Goal: Task Accomplishment & Management: Use online tool/utility

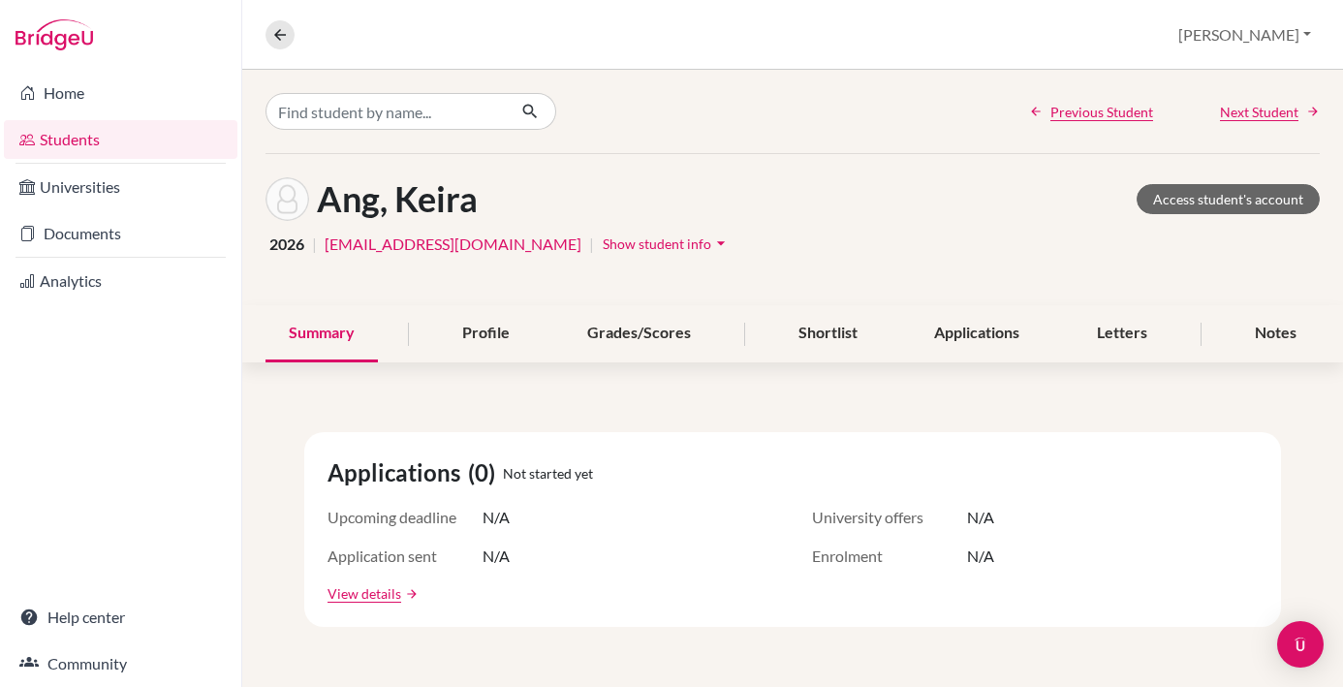
click at [1265, 33] on button "[PERSON_NAME]" at bounding box center [1245, 34] width 150 height 37
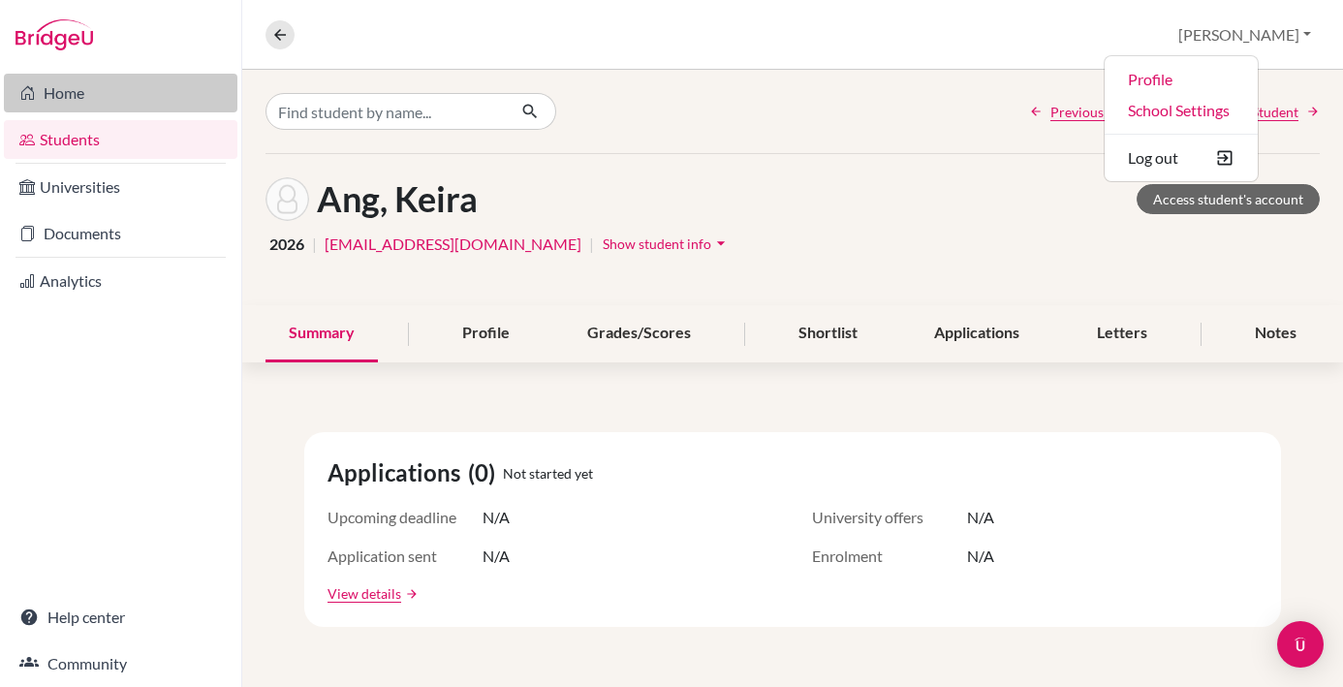
click at [62, 85] on link "Home" at bounding box center [121, 93] width 234 height 39
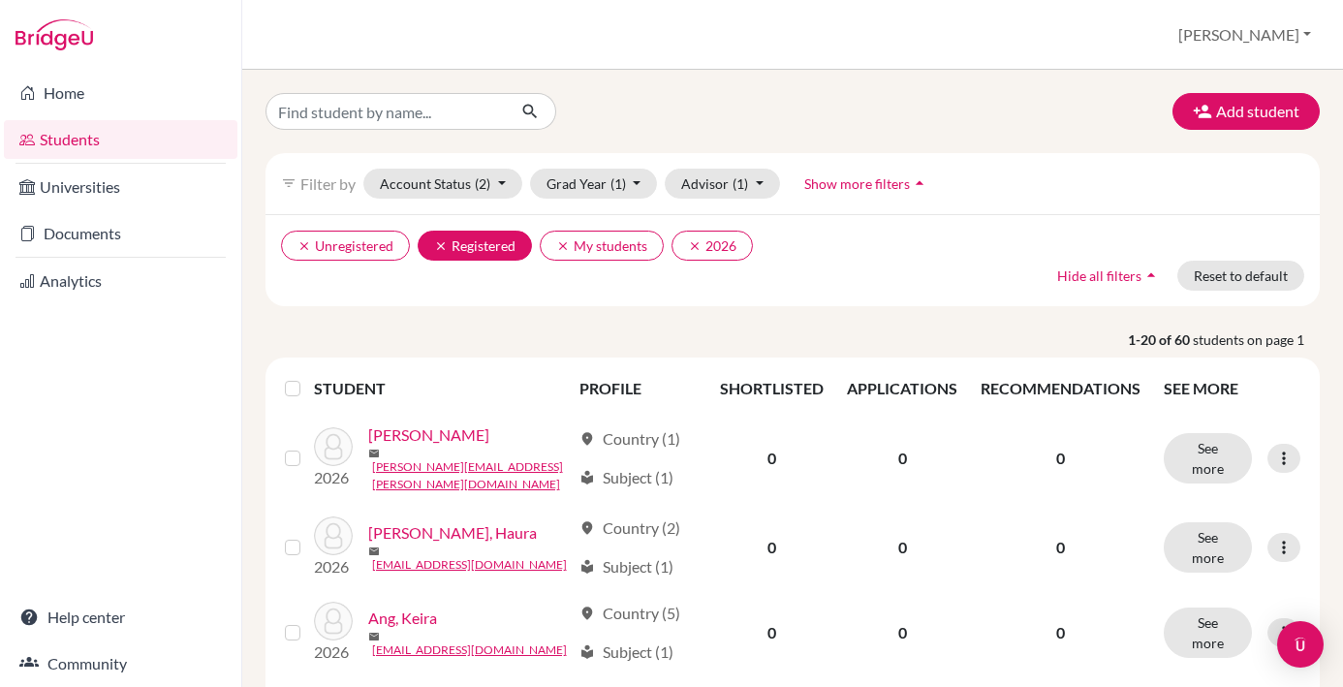
click at [494, 246] on button "clear Registered" at bounding box center [475, 246] width 114 height 30
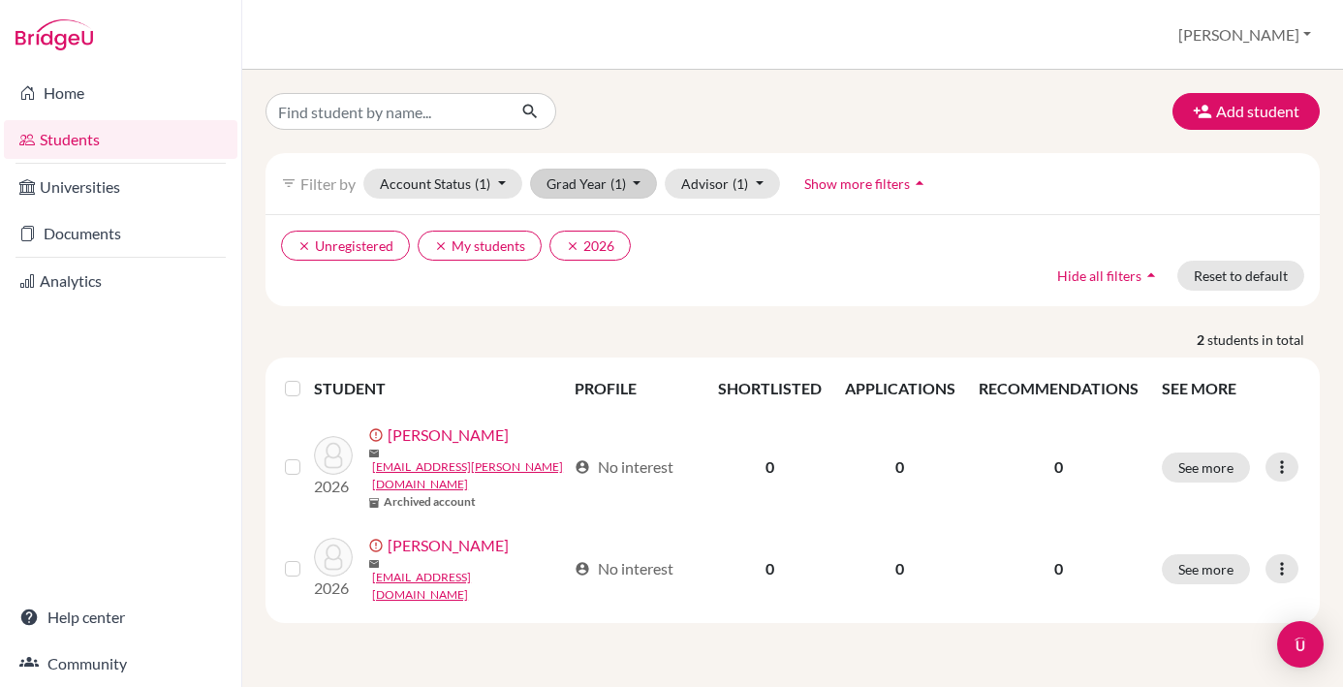
click at [611, 191] on span "(1)" at bounding box center [619, 183] width 16 height 16
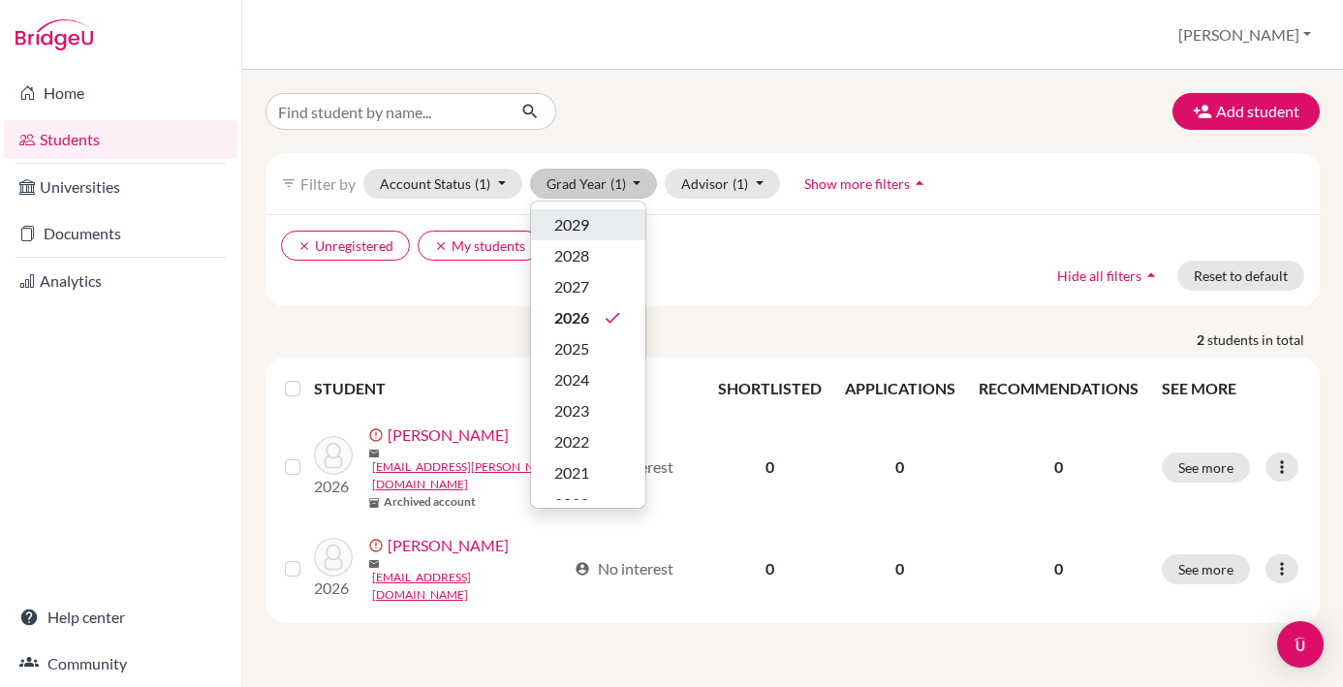
click at [608, 220] on div "2029" at bounding box center [588, 224] width 68 height 23
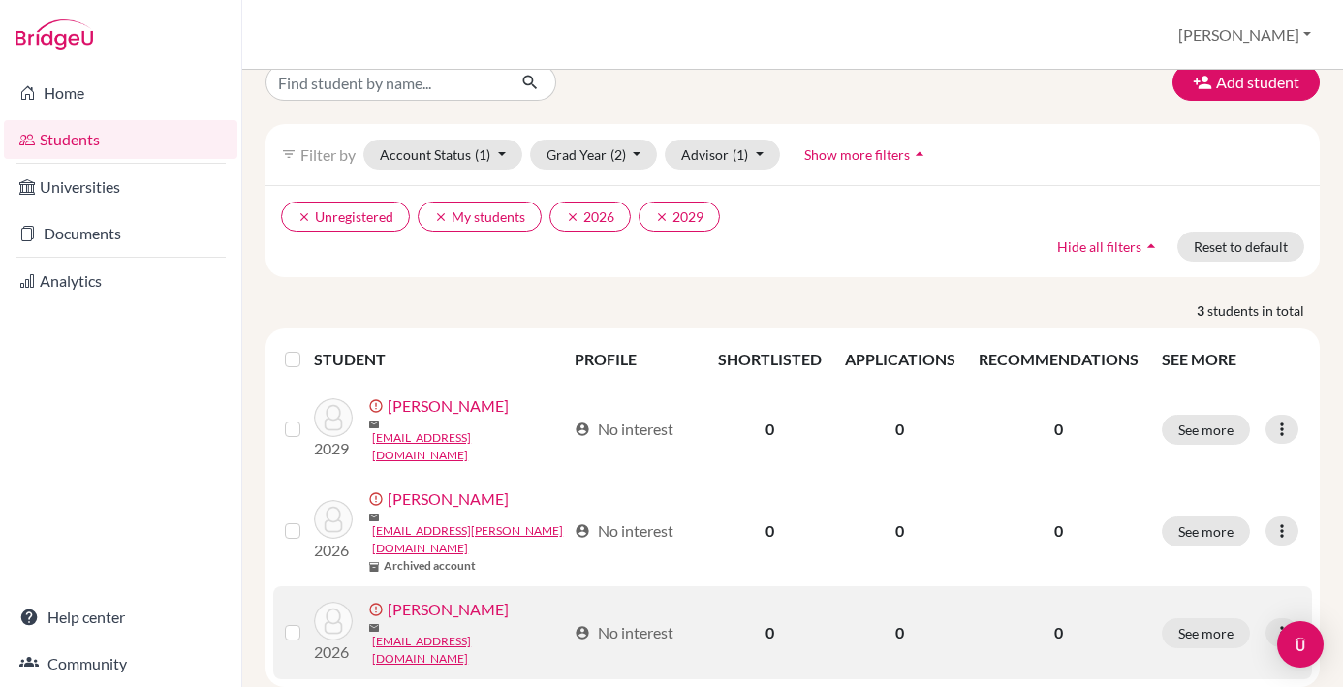
scroll to position [35, 0]
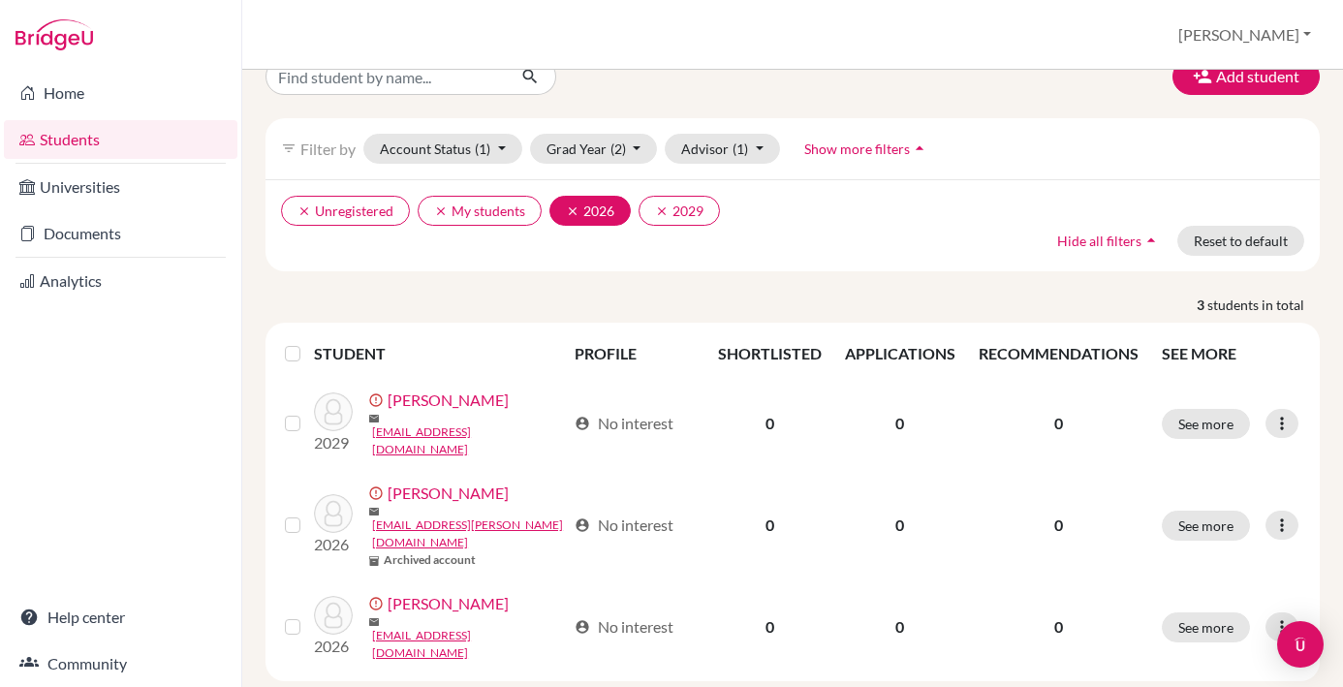
click at [585, 221] on button "clear 2026" at bounding box center [590, 211] width 81 height 30
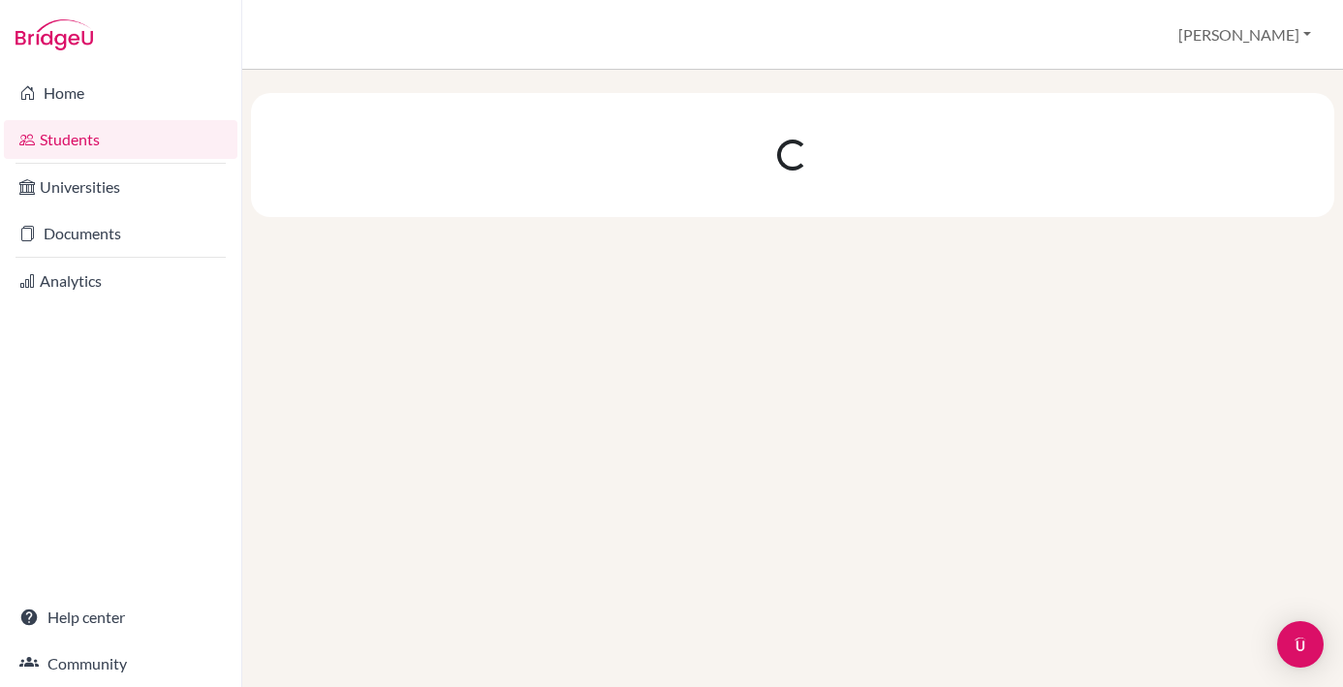
scroll to position [0, 0]
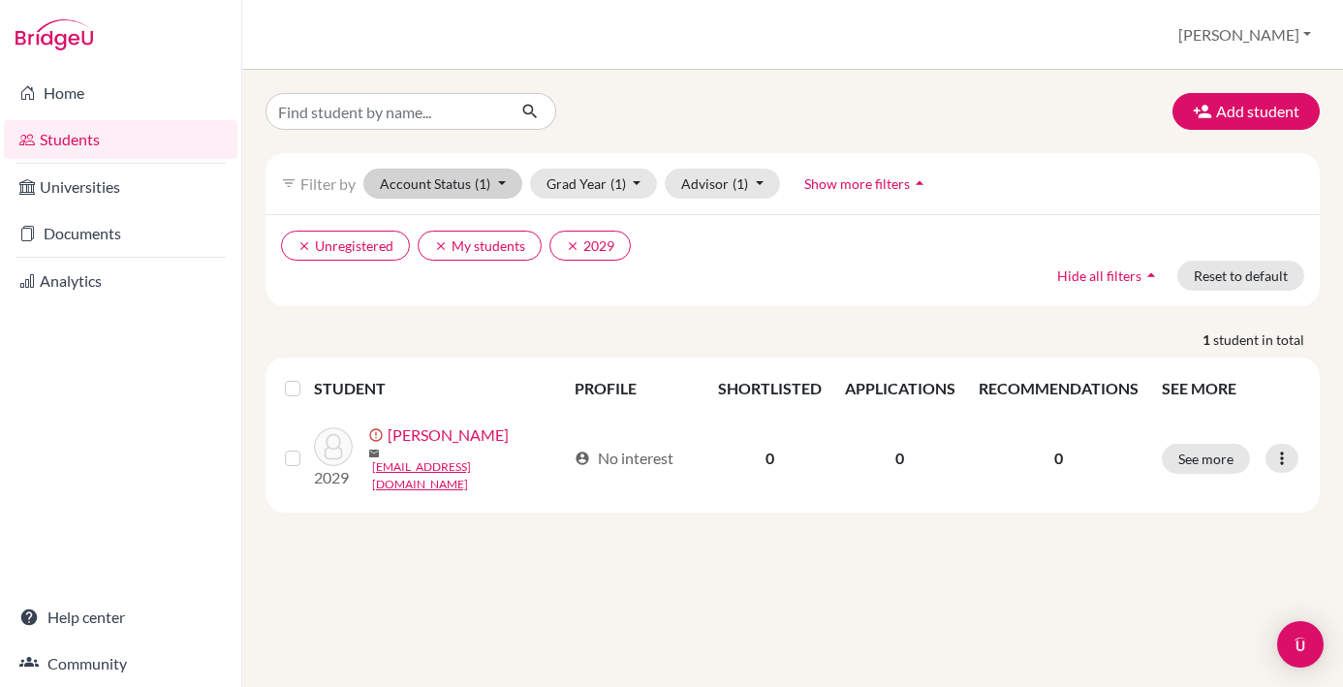
click at [503, 182] on button "Account Status (1)" at bounding box center [442, 184] width 159 height 30
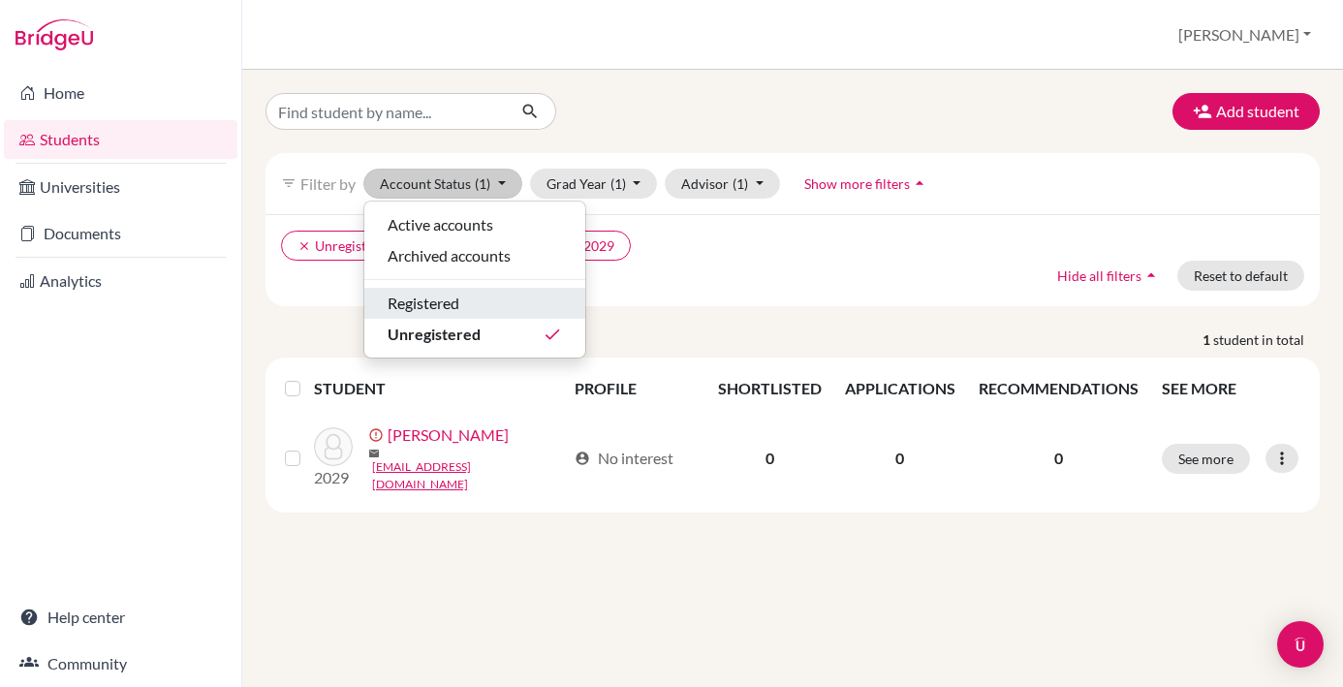
click at [486, 309] on div "Registered" at bounding box center [475, 303] width 174 height 23
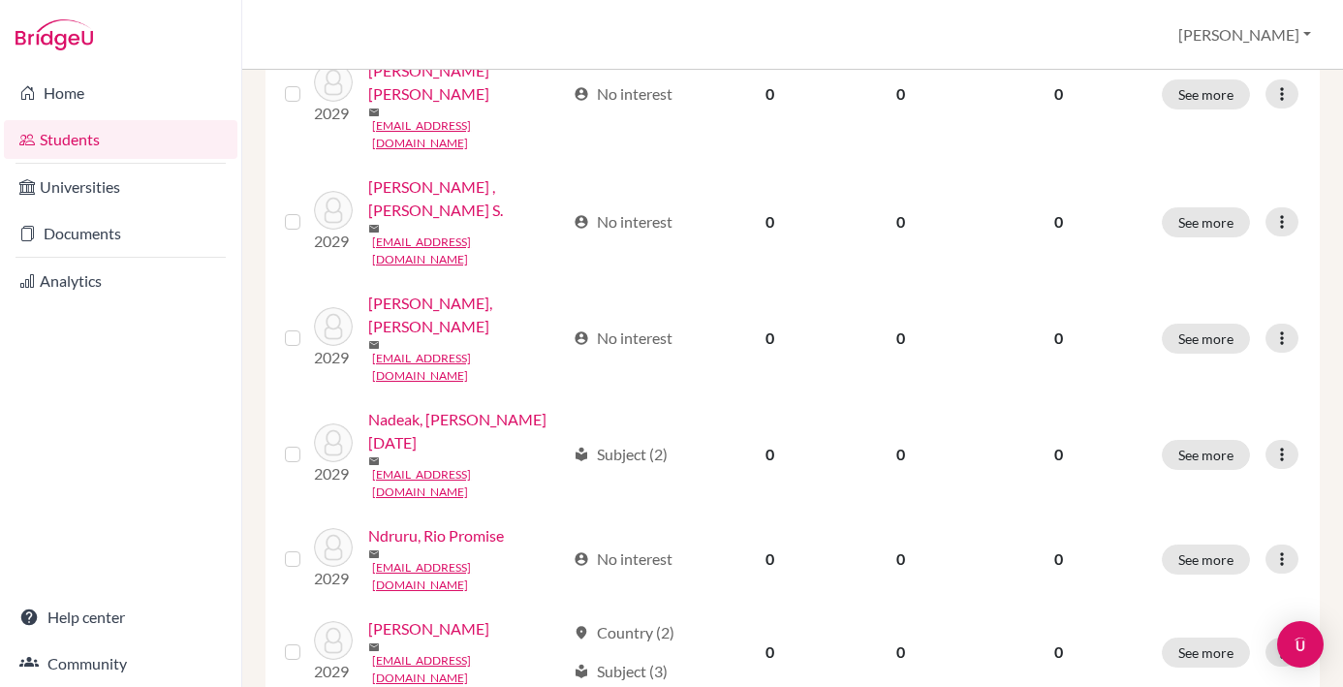
scroll to position [1566, 0]
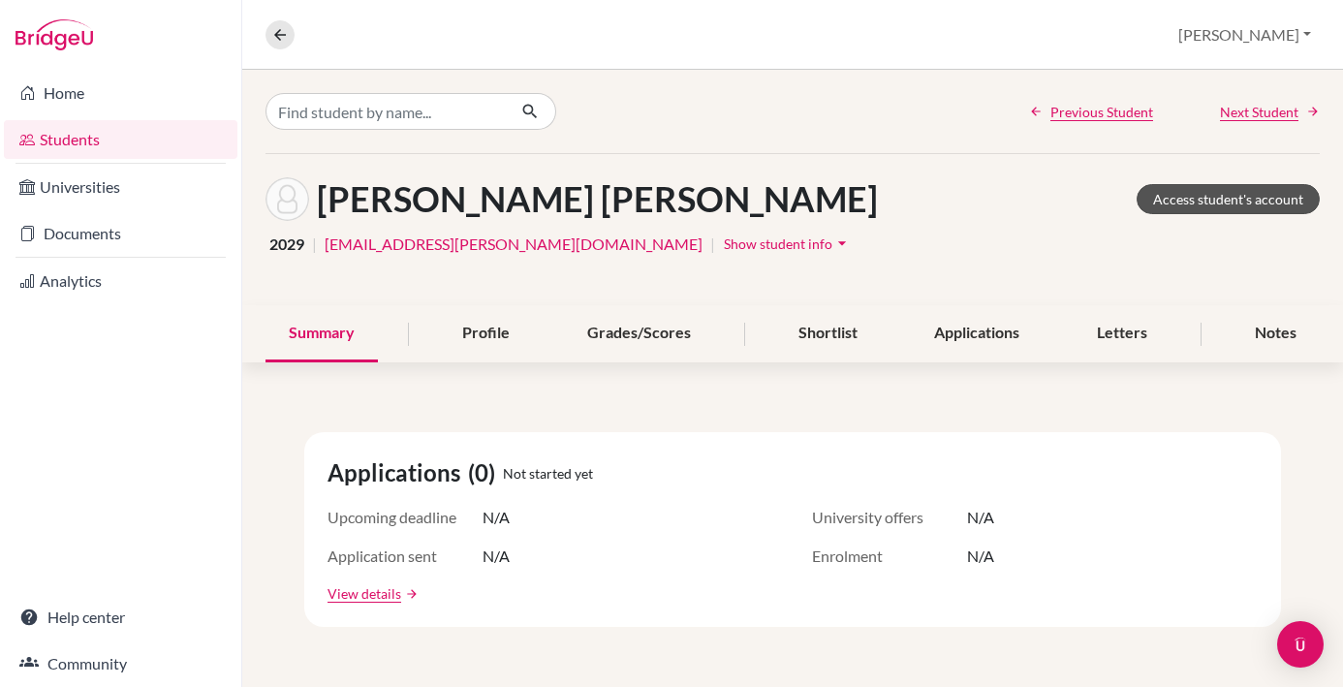
click at [1217, 198] on link "Access student's account" at bounding box center [1228, 199] width 183 height 30
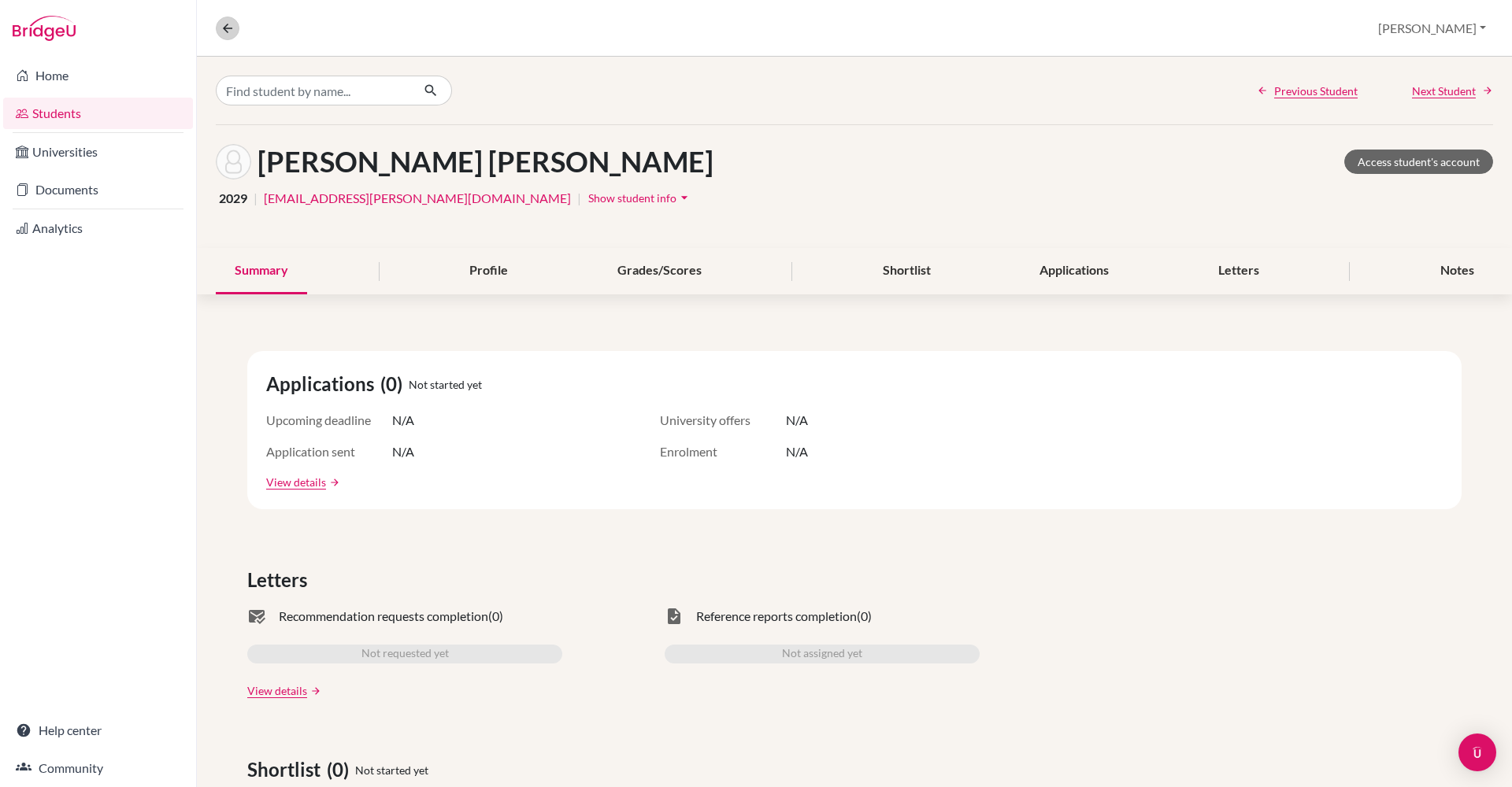
click at [228, 34] on icon at bounding box center [227, 28] width 14 height 14
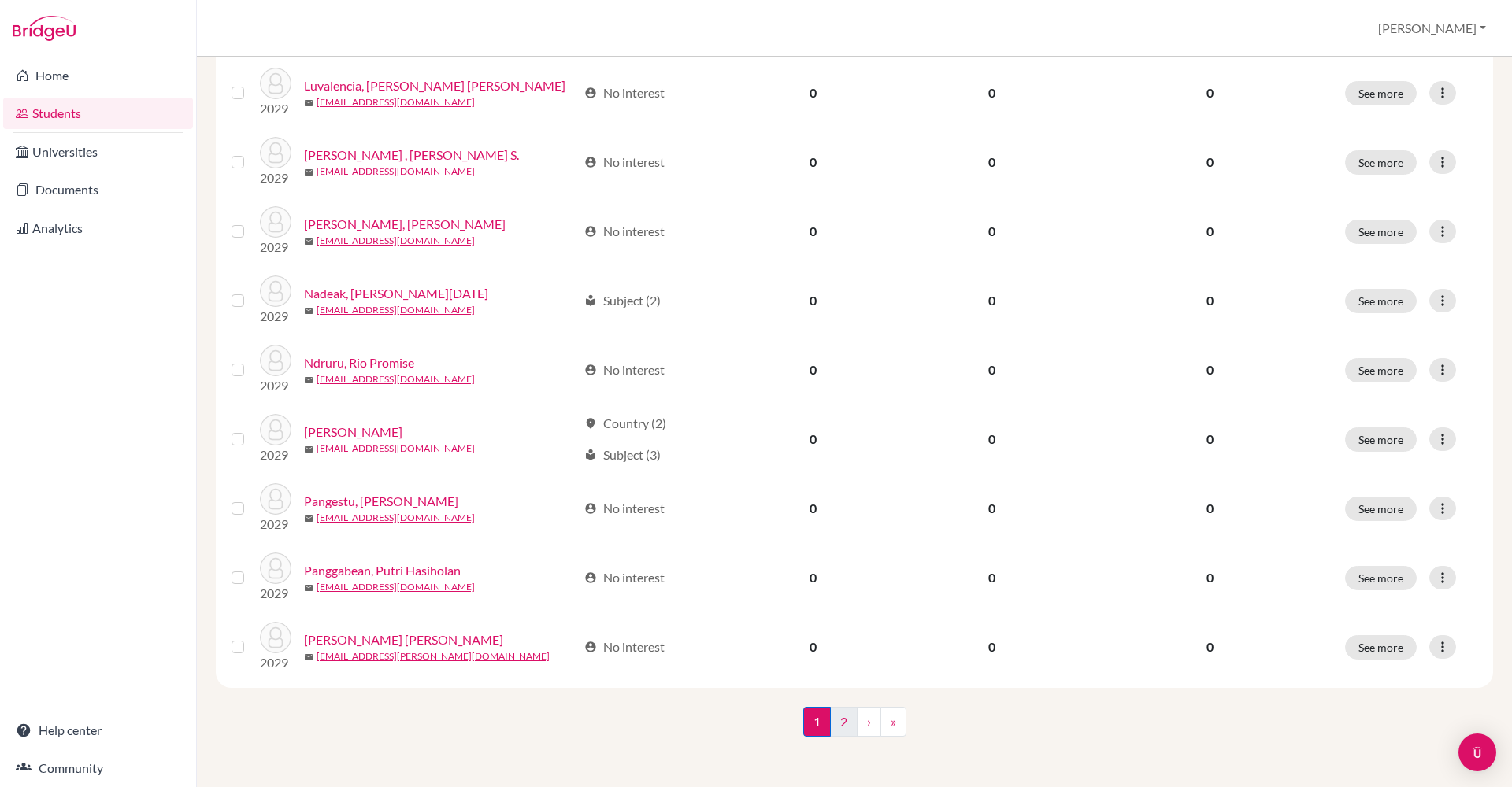
click at [842, 726] on link "2" at bounding box center [844, 721] width 28 height 30
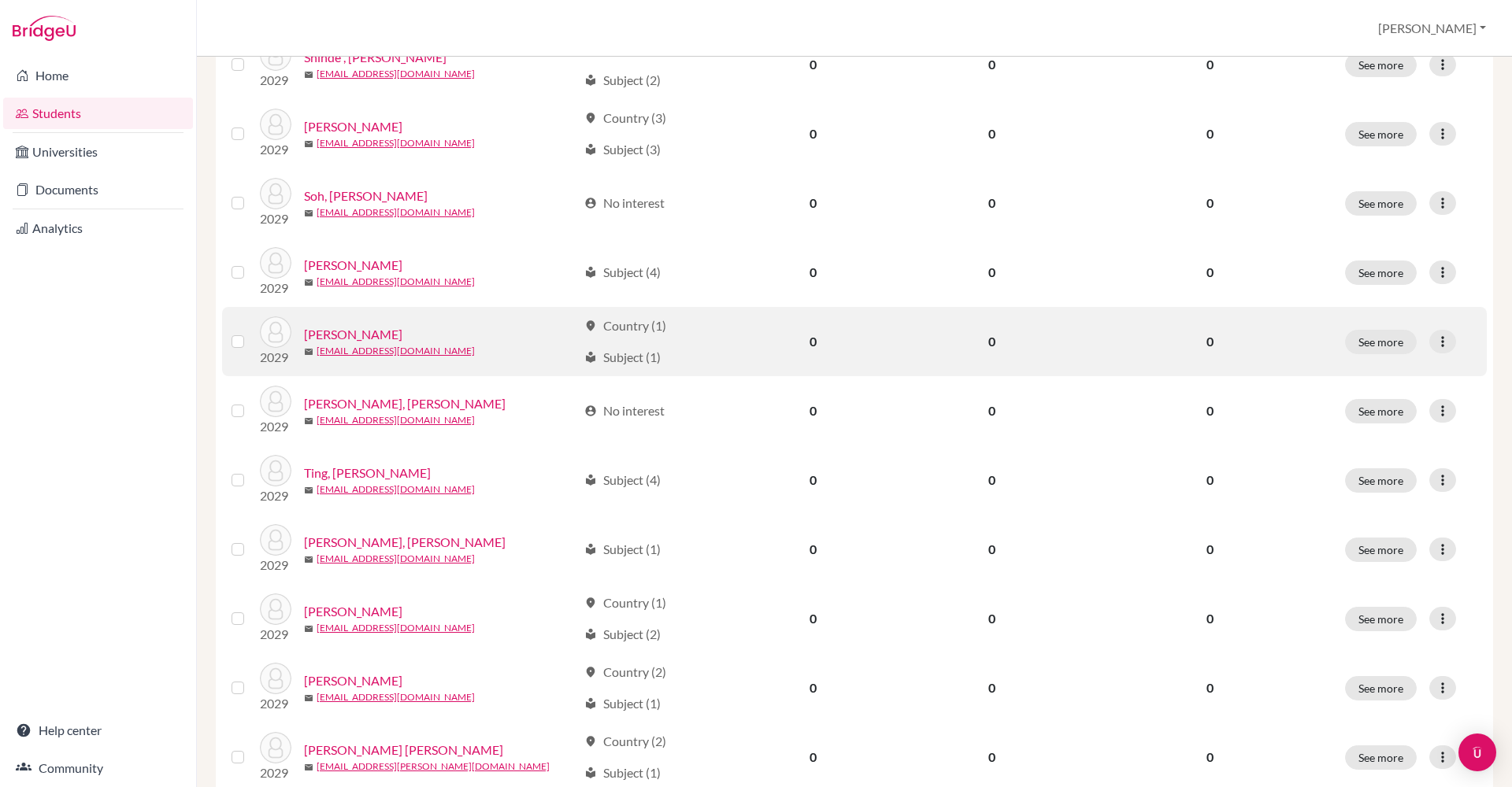
scroll to position [489, 0]
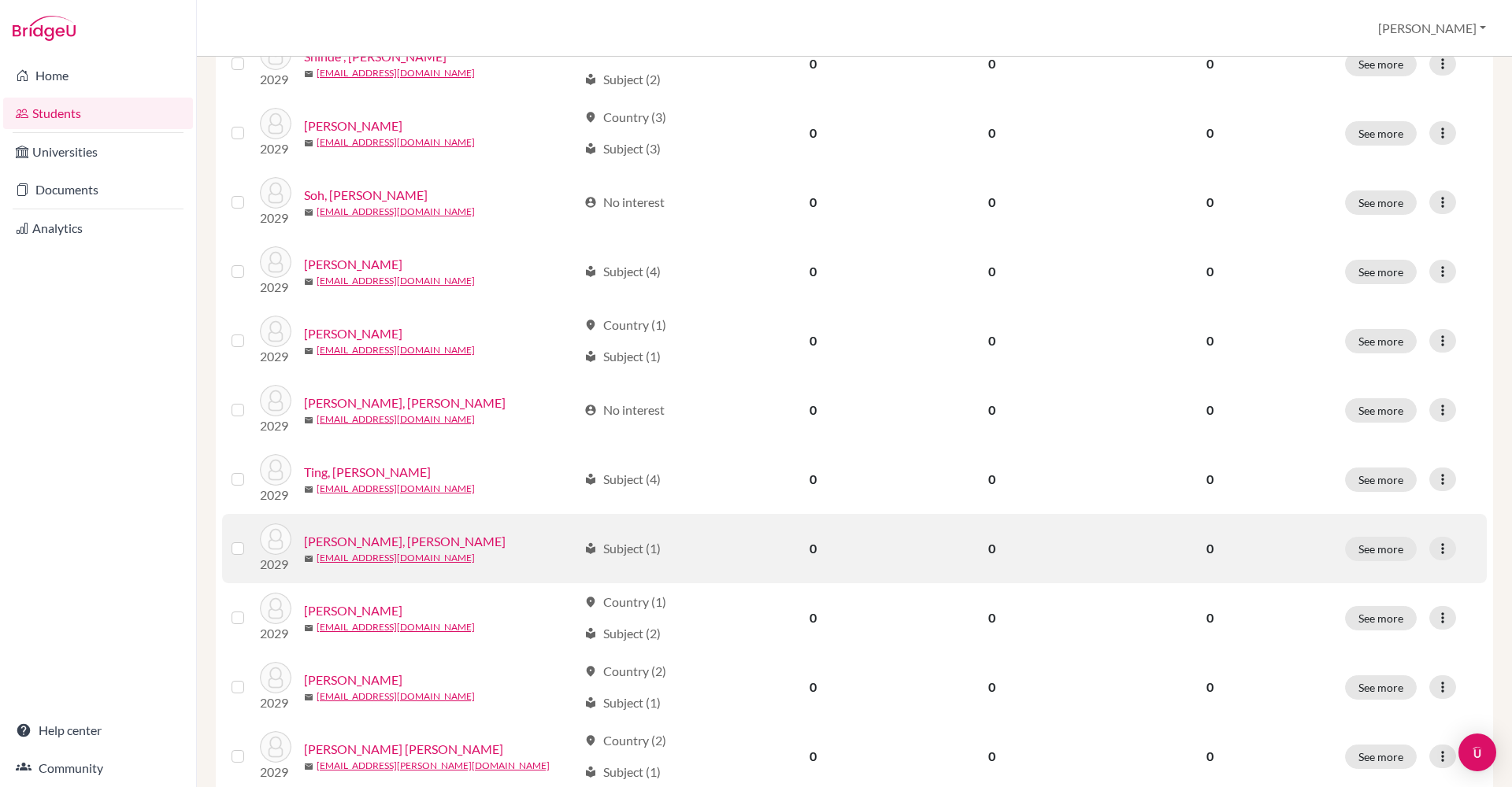
click at [374, 543] on link "Wijaya, Tossa Loe" at bounding box center [405, 541] width 201 height 19
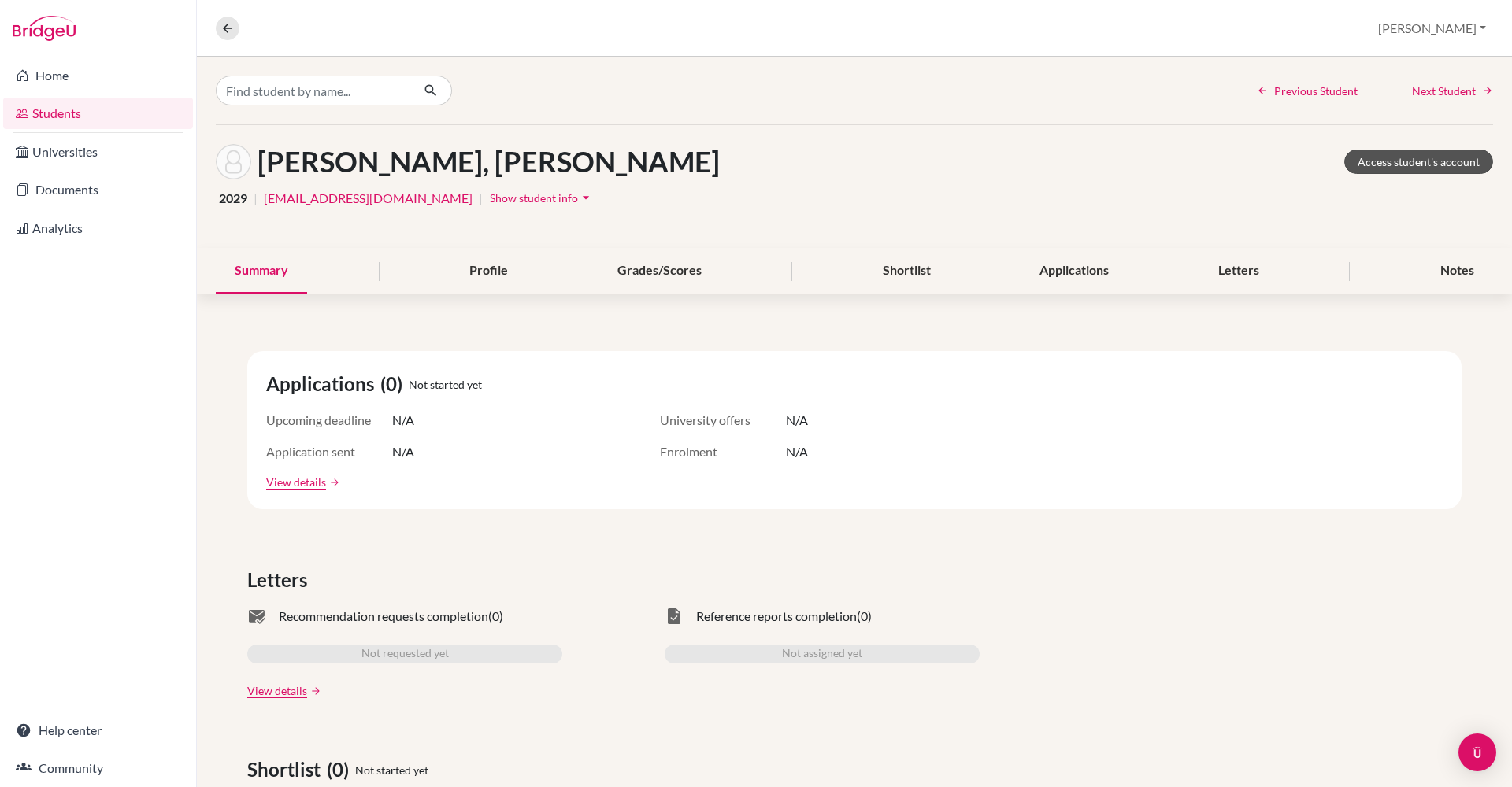
click at [1418, 159] on link "Access student's account" at bounding box center [1419, 162] width 149 height 24
click at [228, 29] on icon at bounding box center [227, 28] width 14 height 14
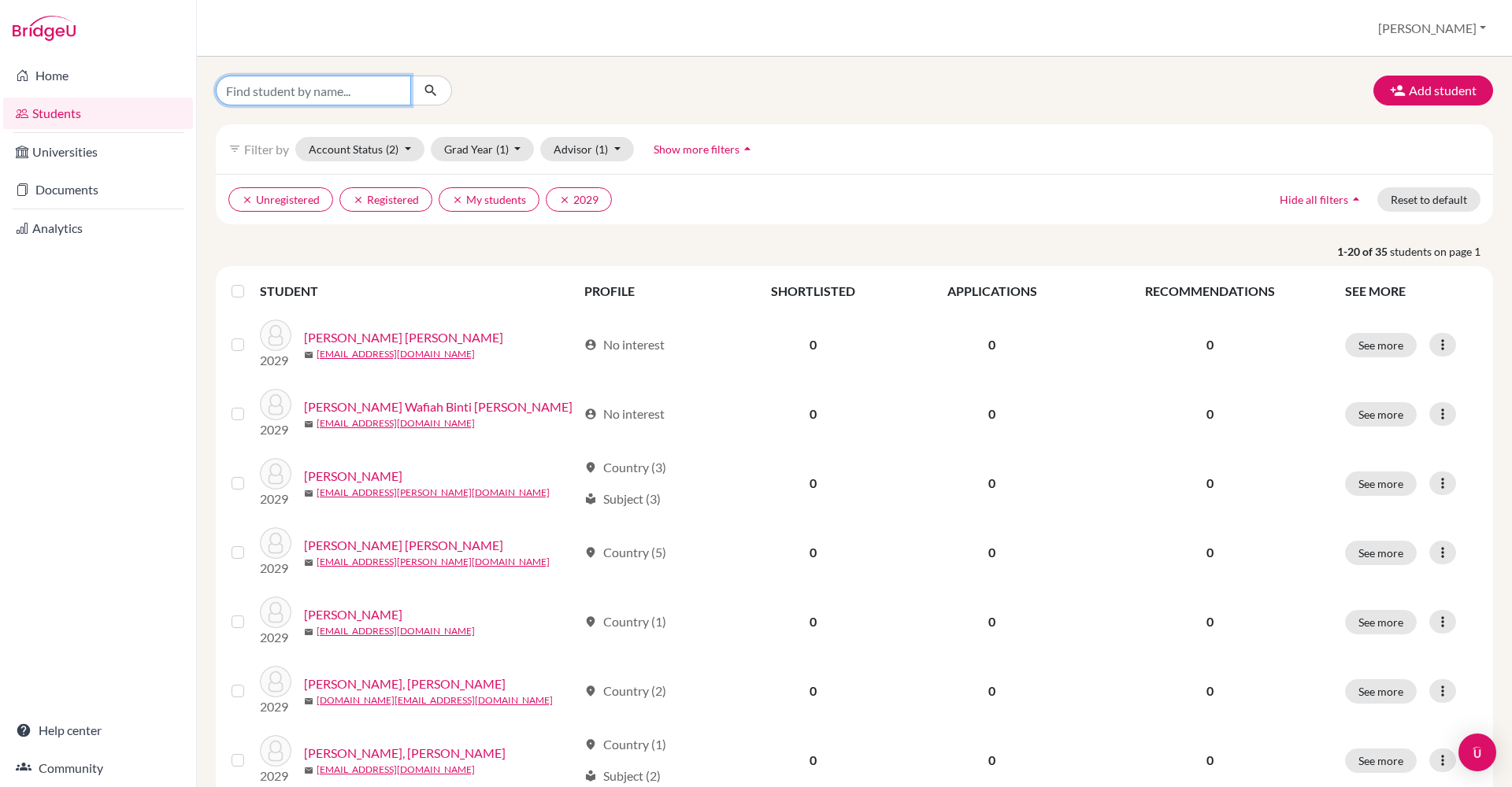
click at [308, 101] on input "Find student by name..." at bounding box center [314, 90] width 195 height 30
type input "yesaya"
click at [431, 90] on button "submit" at bounding box center [431, 90] width 41 height 30
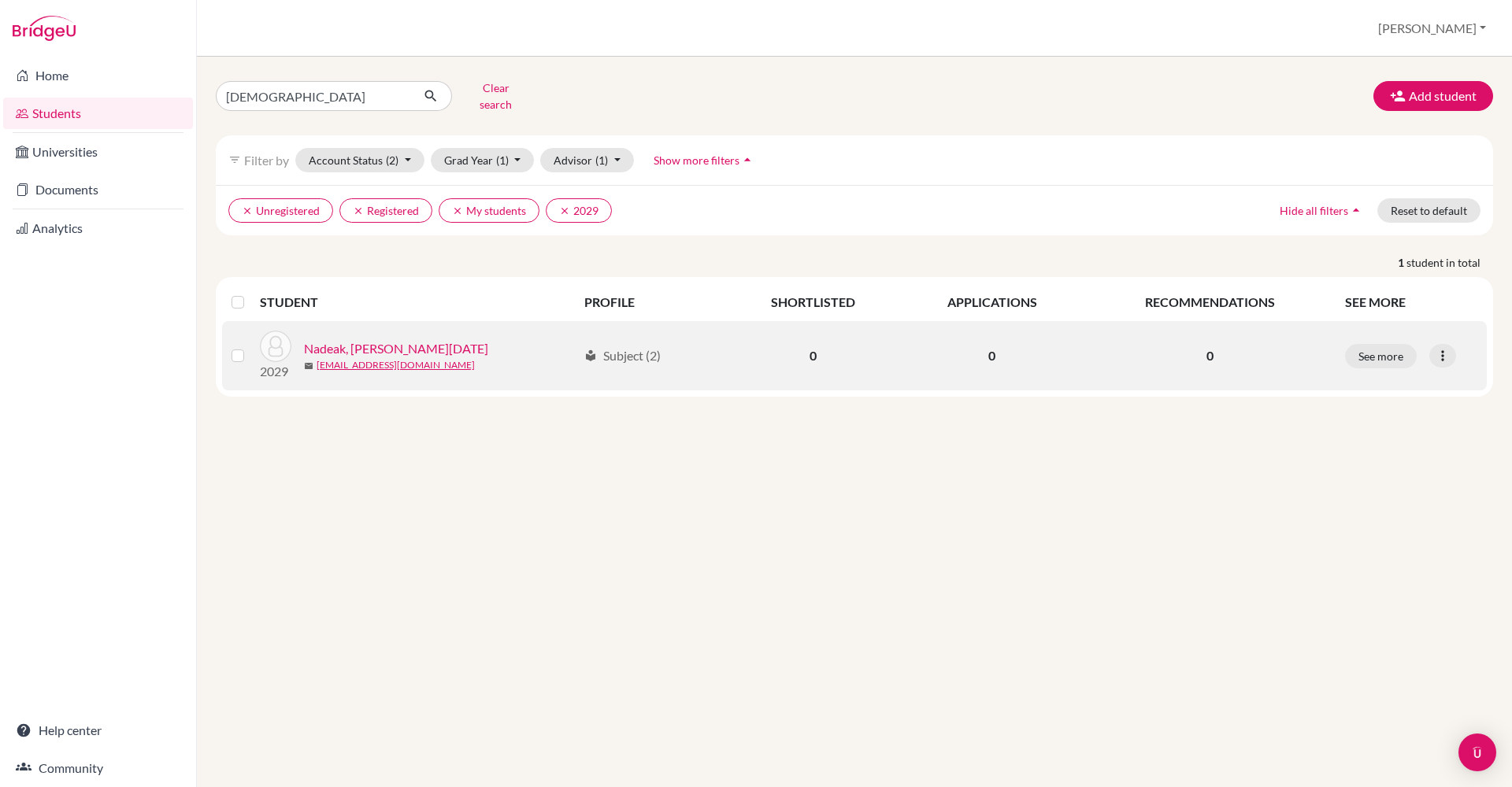
click at [409, 339] on link "Nadeak, Yesaya Raja Pengarapen" at bounding box center [396, 348] width 184 height 19
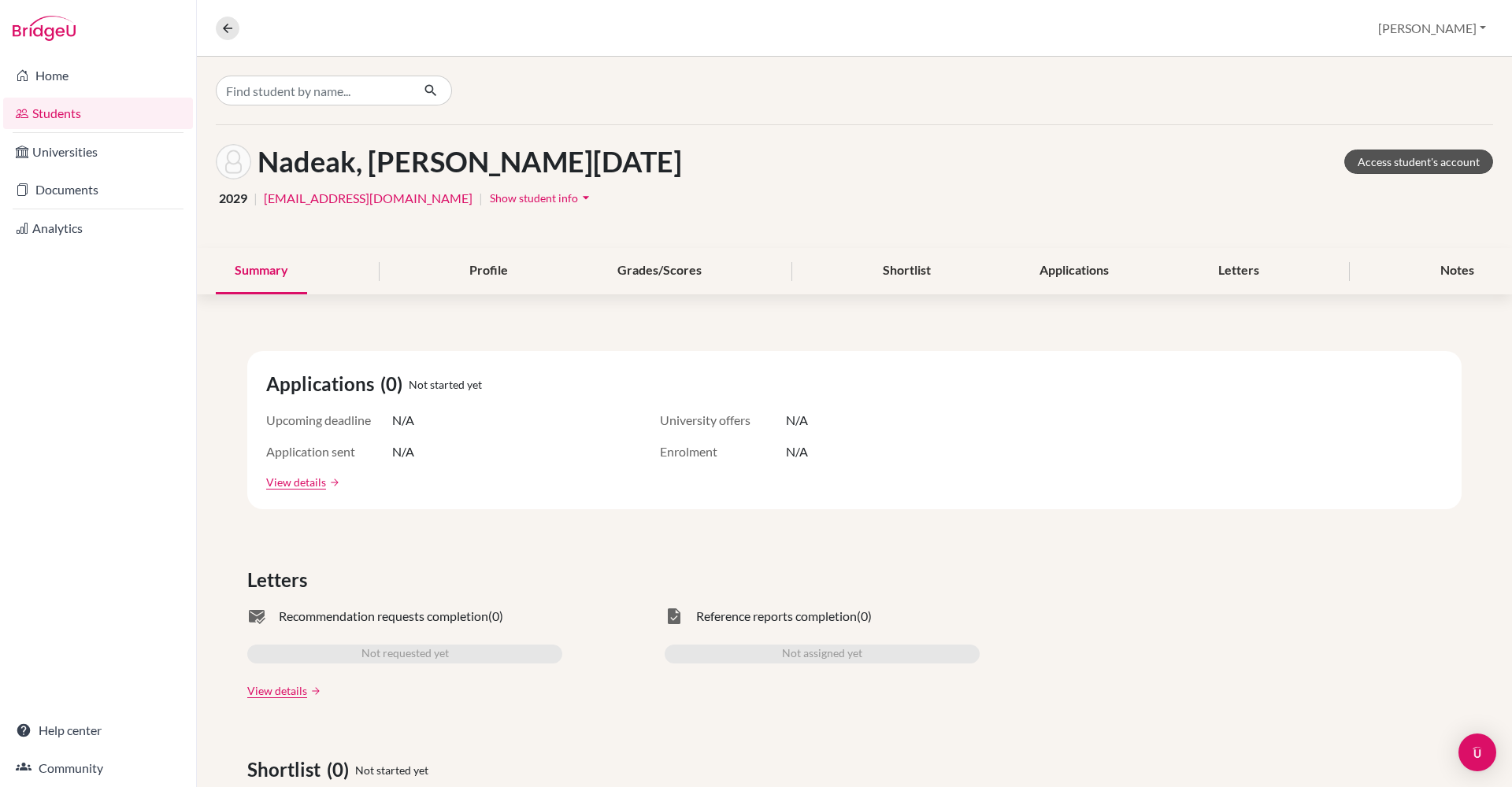
click at [1425, 166] on link "Access student's account" at bounding box center [1419, 162] width 149 height 24
click at [228, 32] on icon at bounding box center [227, 28] width 14 height 14
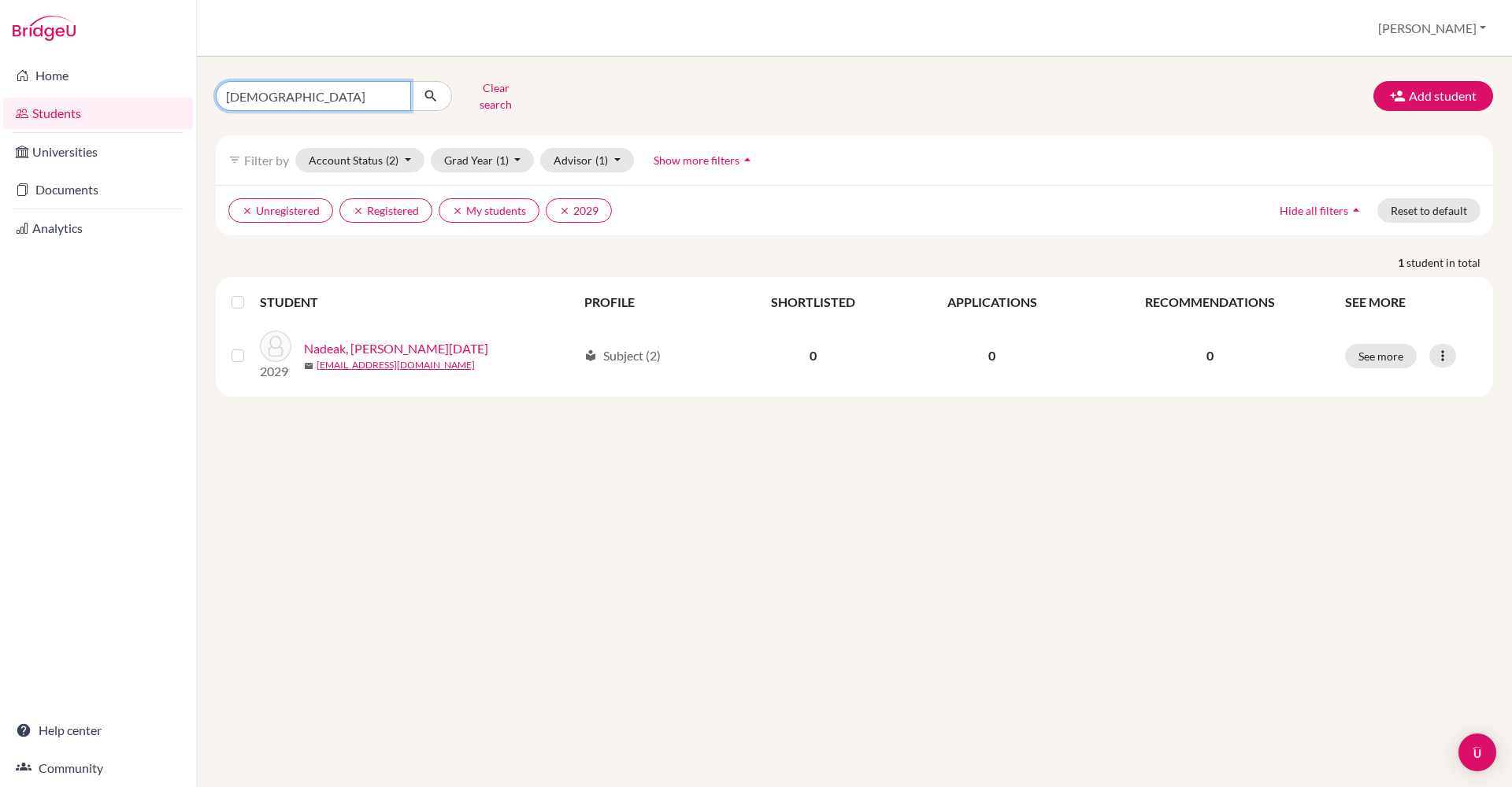
click at [274, 88] on input "[DEMOGRAPHIC_DATA]" at bounding box center [314, 96] width 195 height 30
type input "y"
type input "kimmi"
click at [431, 90] on button "submit" at bounding box center [431, 96] width 41 height 30
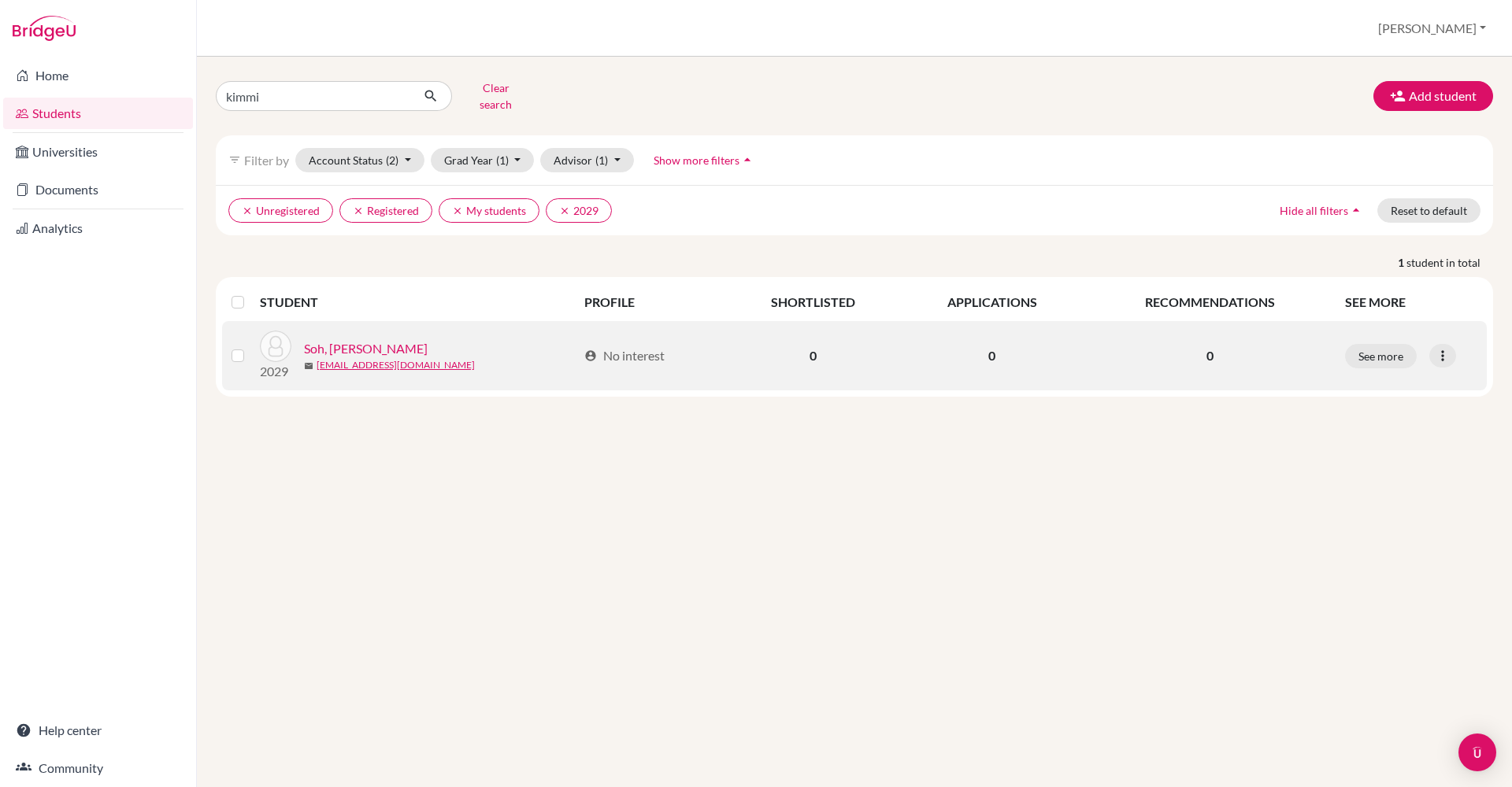
click at [388, 339] on link "Soh, [PERSON_NAME]" at bounding box center [366, 348] width 123 height 19
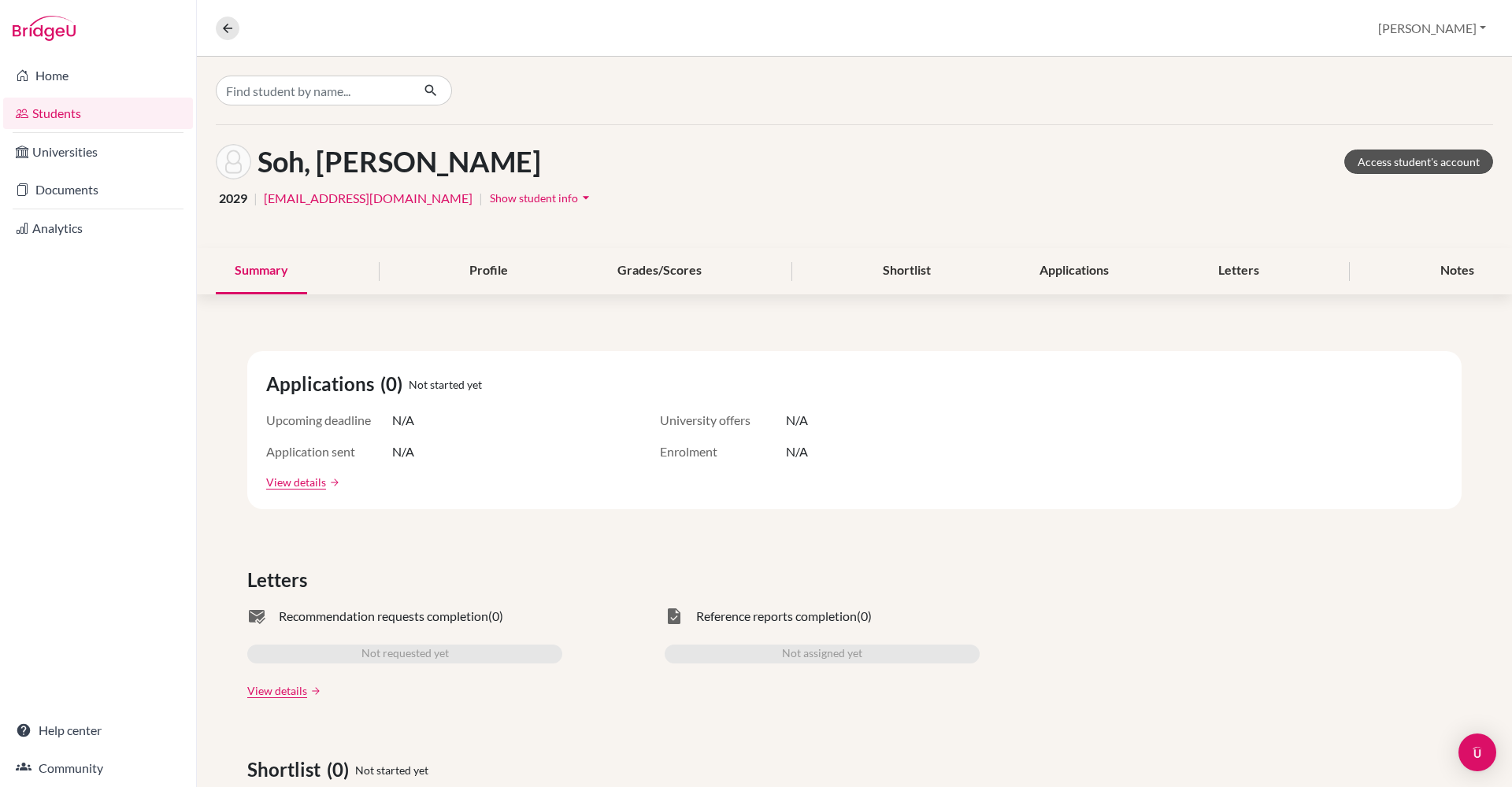
click at [1411, 156] on link "Access student's account" at bounding box center [1419, 162] width 149 height 24
click at [231, 36] on button at bounding box center [227, 28] width 24 height 24
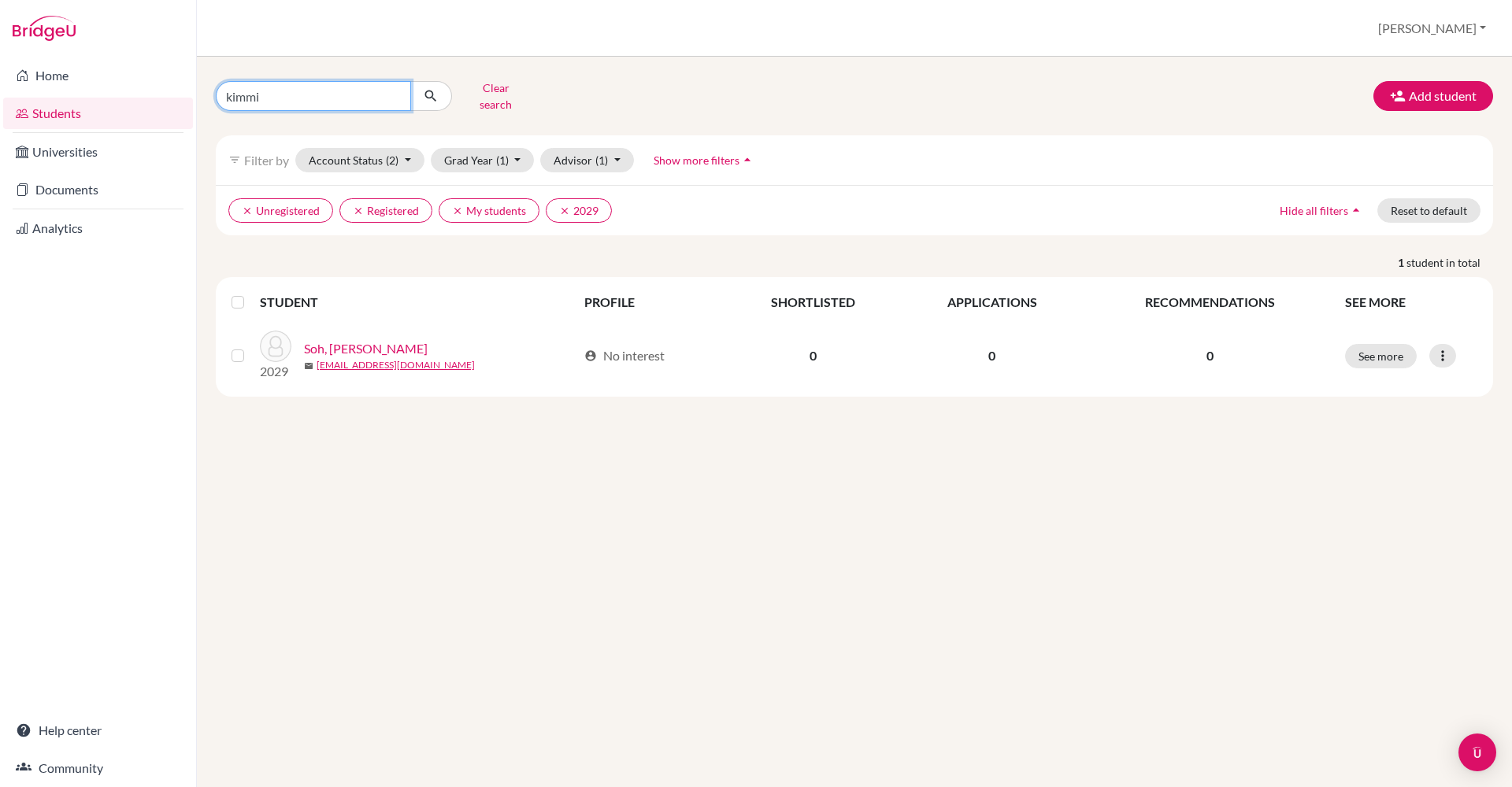
click at [288, 95] on input "kimmi" at bounding box center [314, 96] width 195 height 30
type input "k"
type input "mathew"
click at [431, 90] on button "submit" at bounding box center [431, 96] width 41 height 30
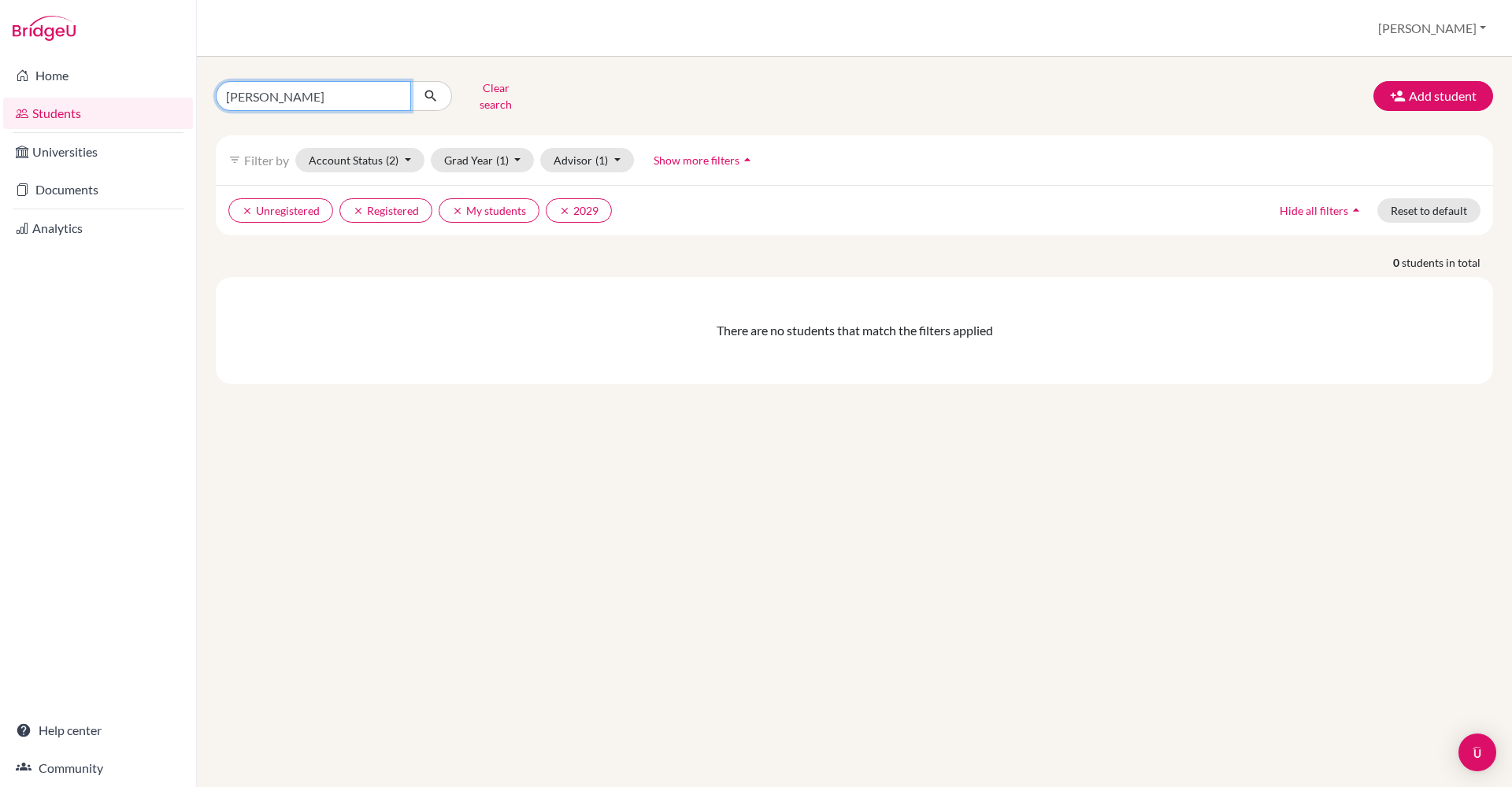
click at [246, 97] on input "mathew" at bounding box center [314, 96] width 195 height 30
type input "matthew"
click at [431, 90] on button "submit" at bounding box center [431, 96] width 41 height 30
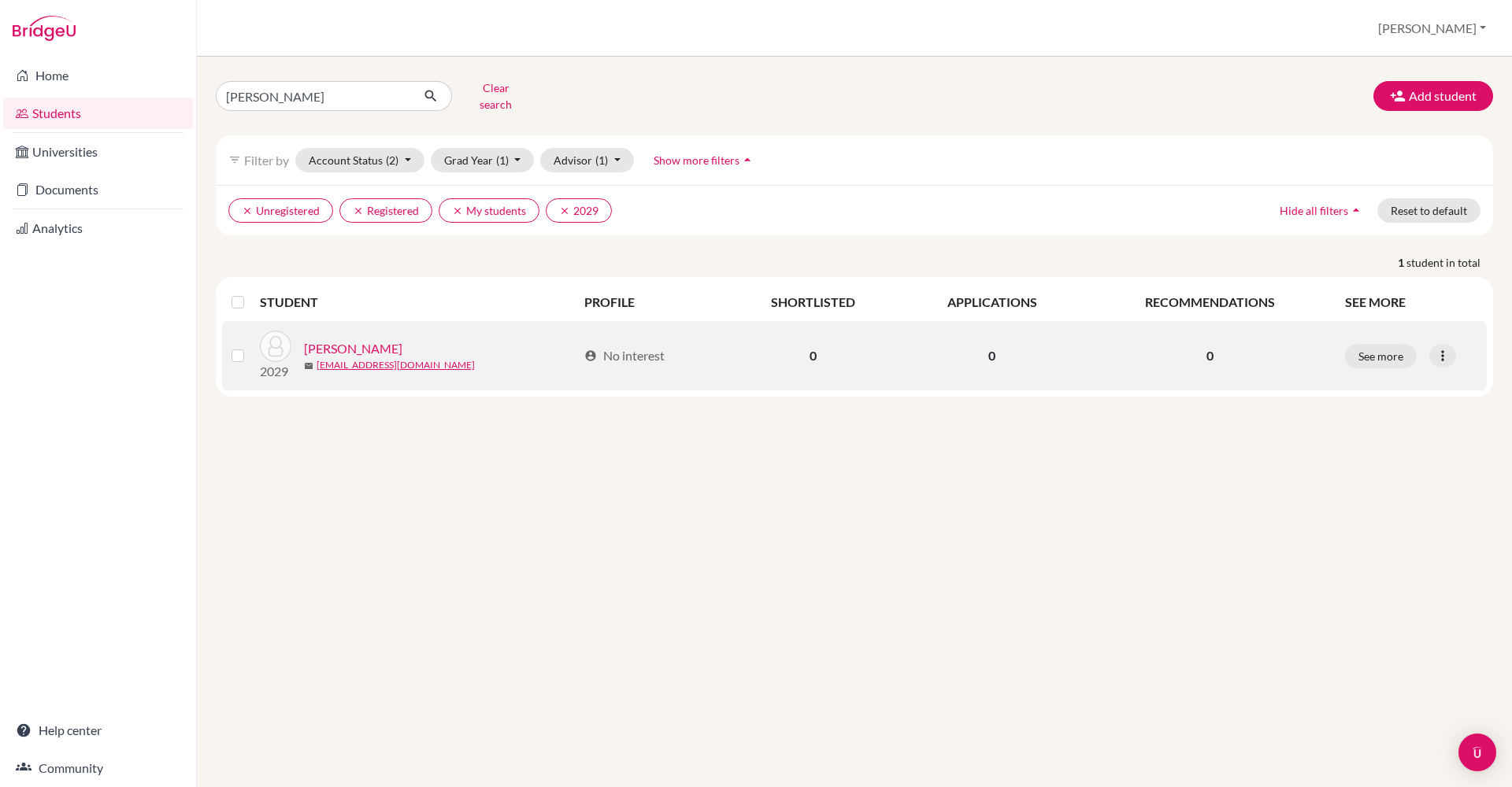
click at [394, 344] on link "Lim, Matthew Keith" at bounding box center [353, 348] width 98 height 19
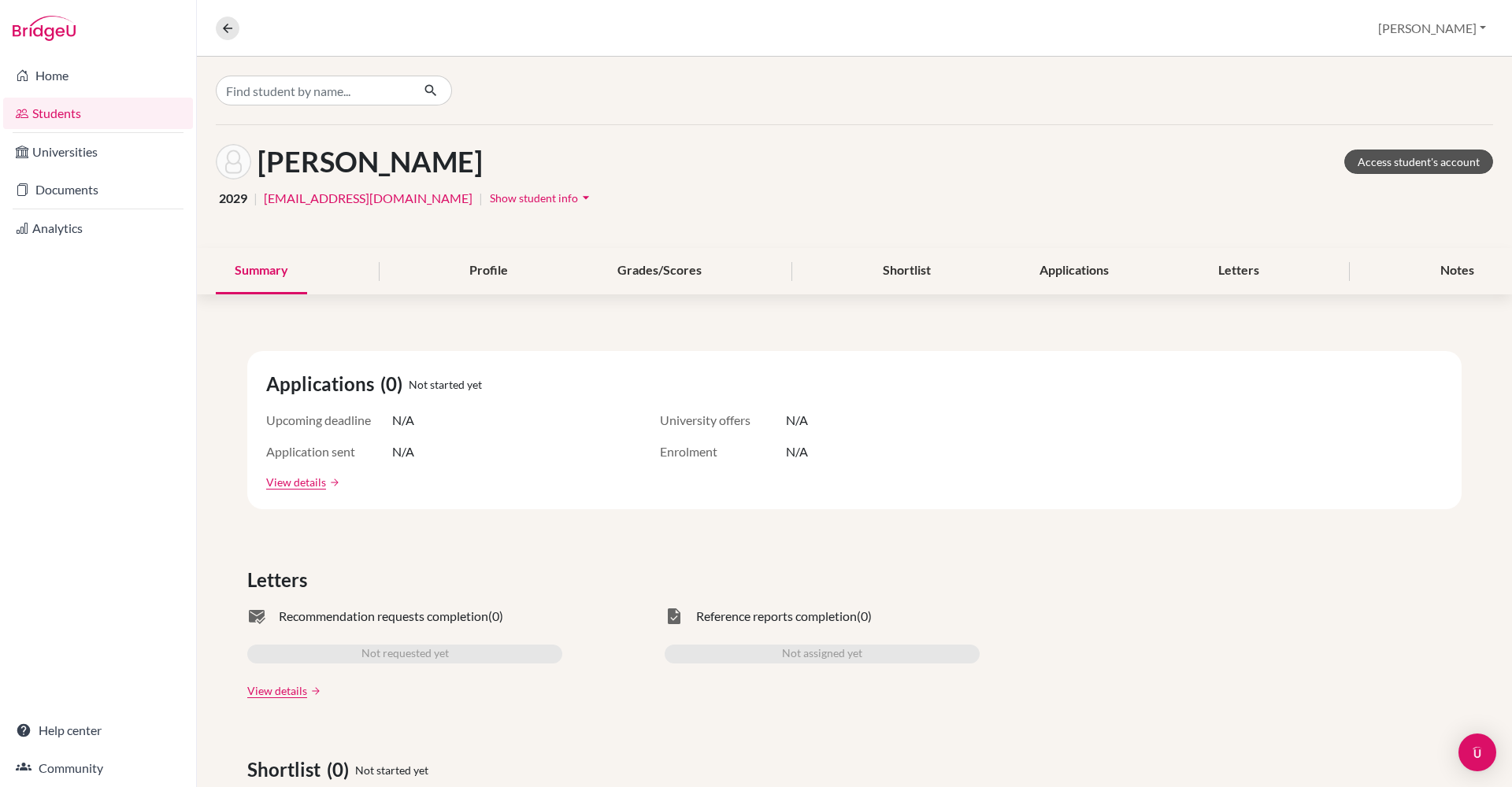
click at [1436, 162] on link "Access student's account" at bounding box center [1419, 162] width 149 height 24
